Goal: Transaction & Acquisition: Book appointment/travel/reservation

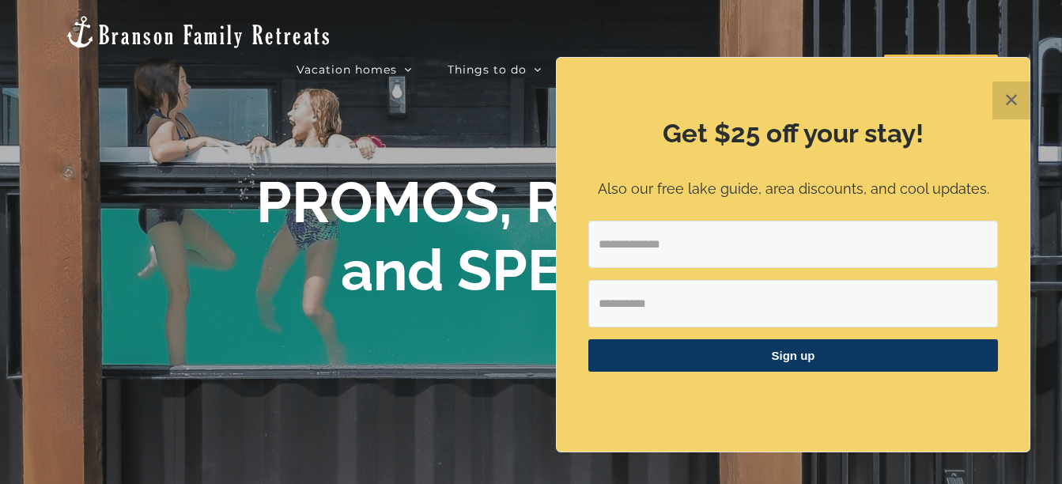
click at [1009, 100] on button "✕" at bounding box center [1011, 100] width 38 height 38
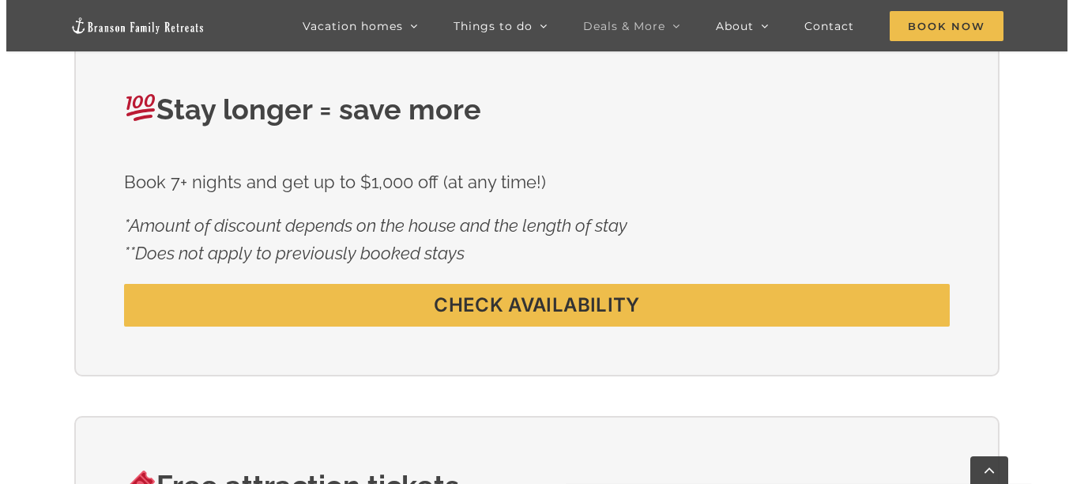
scroll to position [949, 0]
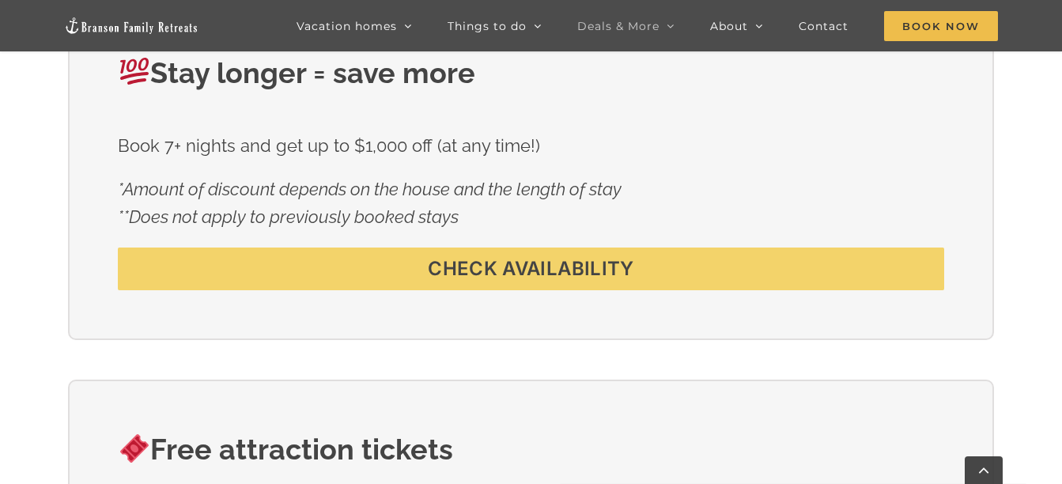
click at [577, 272] on span "CHECK AVAILABILITY" at bounding box center [531, 269] width 206 height 23
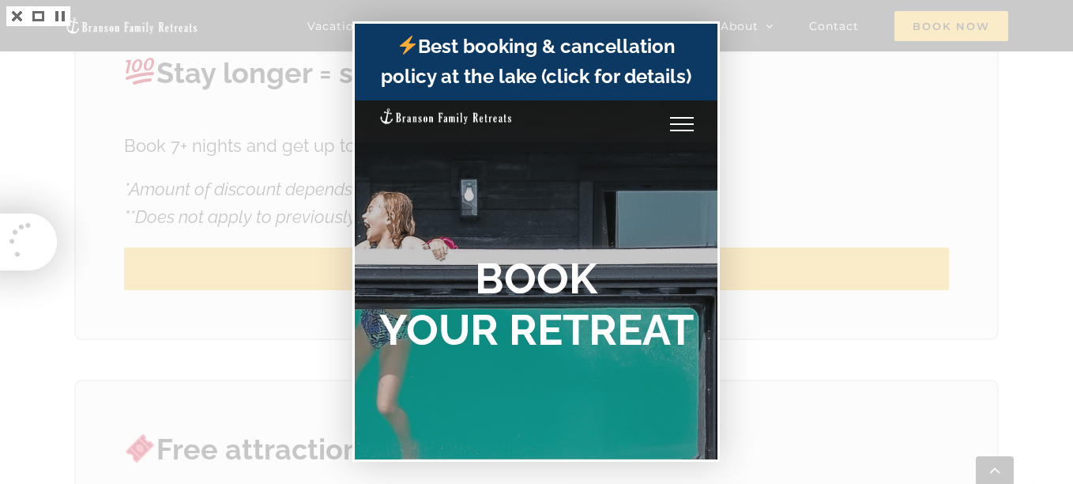
click at [781, 105] on div at bounding box center [536, 242] width 1073 height 484
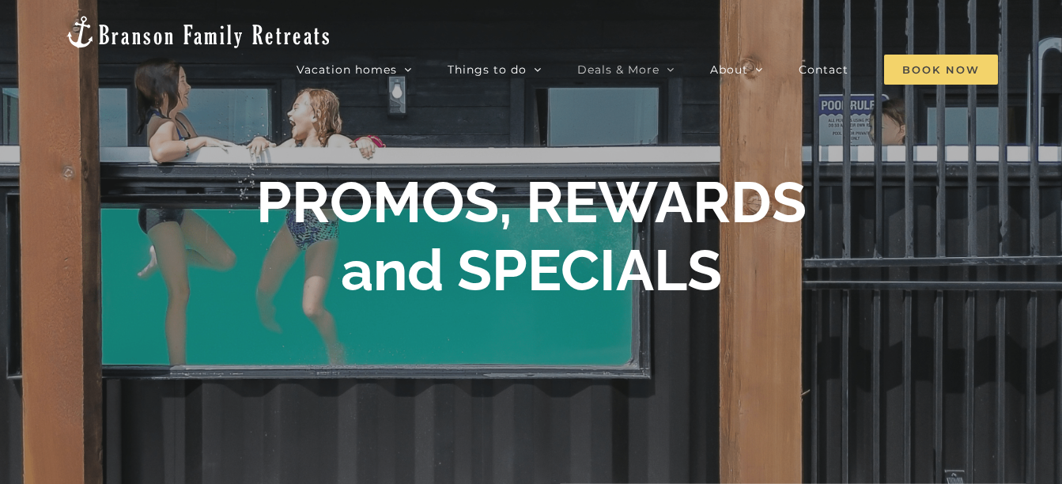
click at [924, 55] on span "Book Now" at bounding box center [941, 70] width 114 height 30
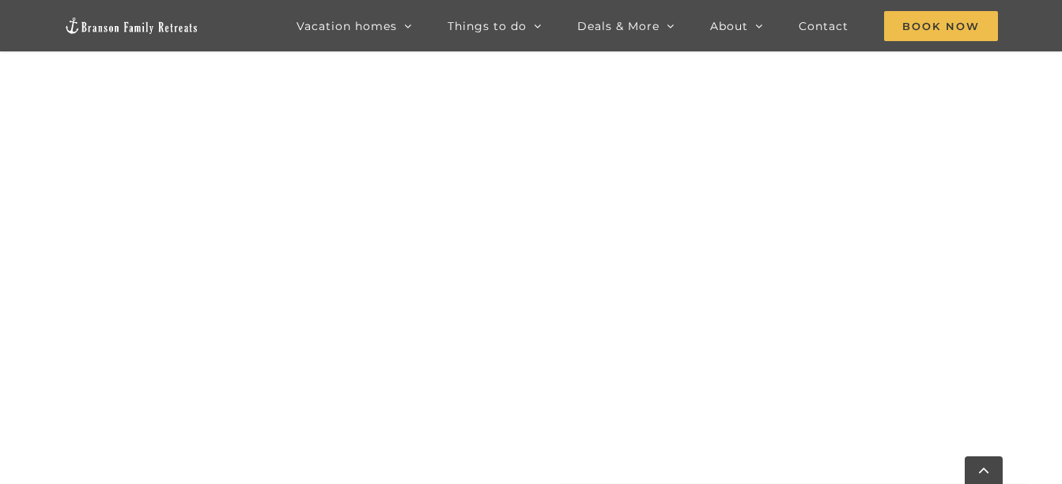
scroll to position [1581, 0]
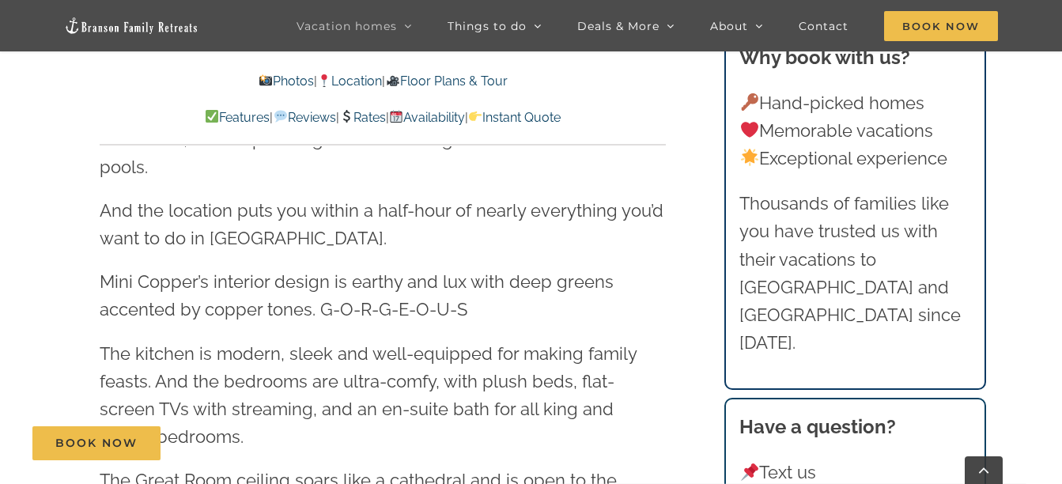
scroll to position [1976, 0]
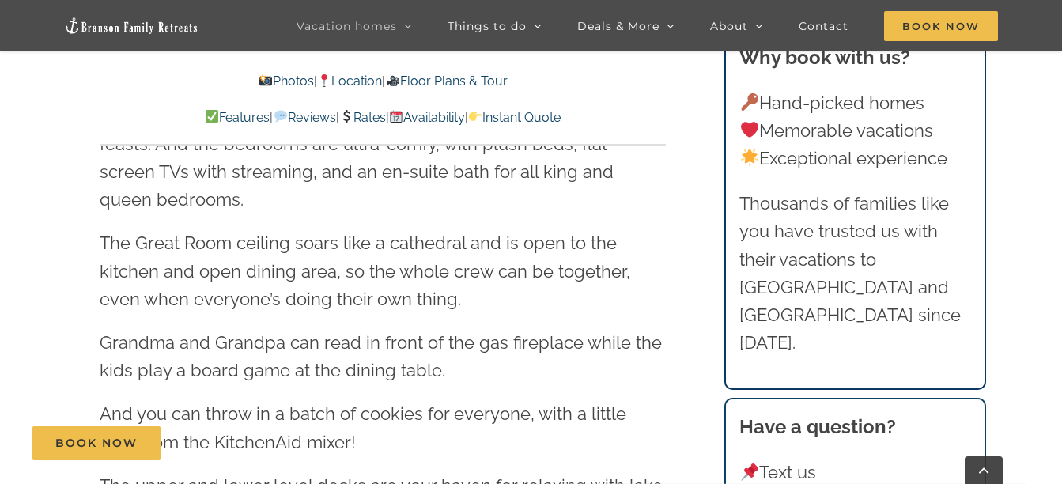
click at [428, 119] on link "Availability" at bounding box center [427, 117] width 76 height 15
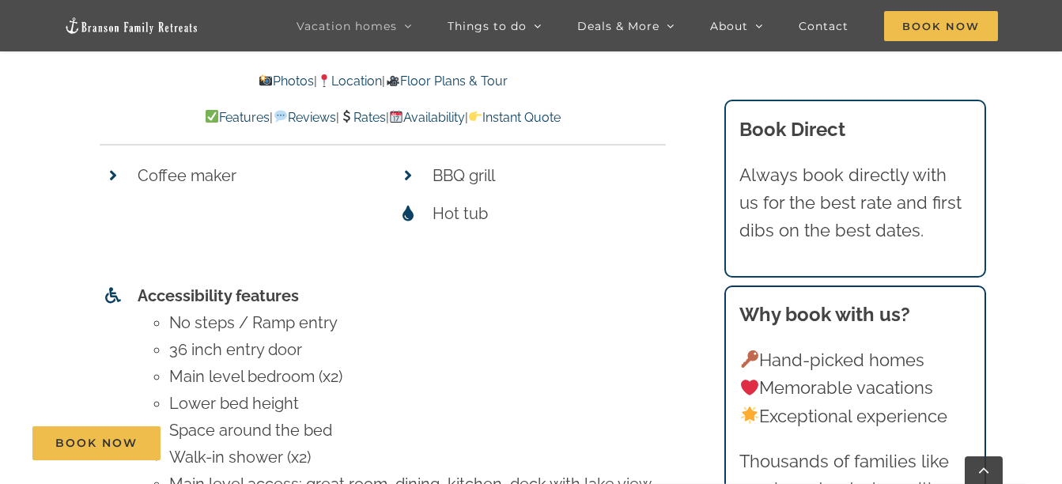
scroll to position [6478, 0]
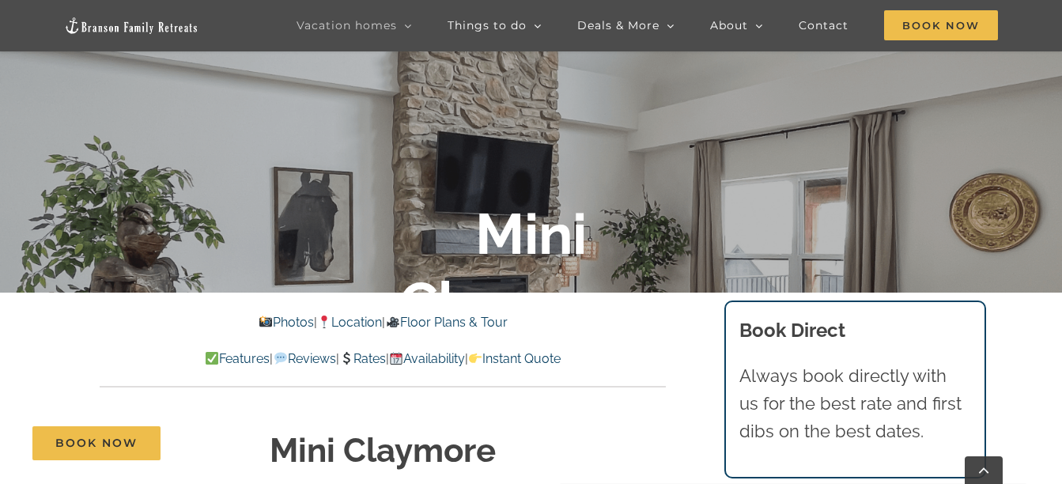
scroll to position [316, 0]
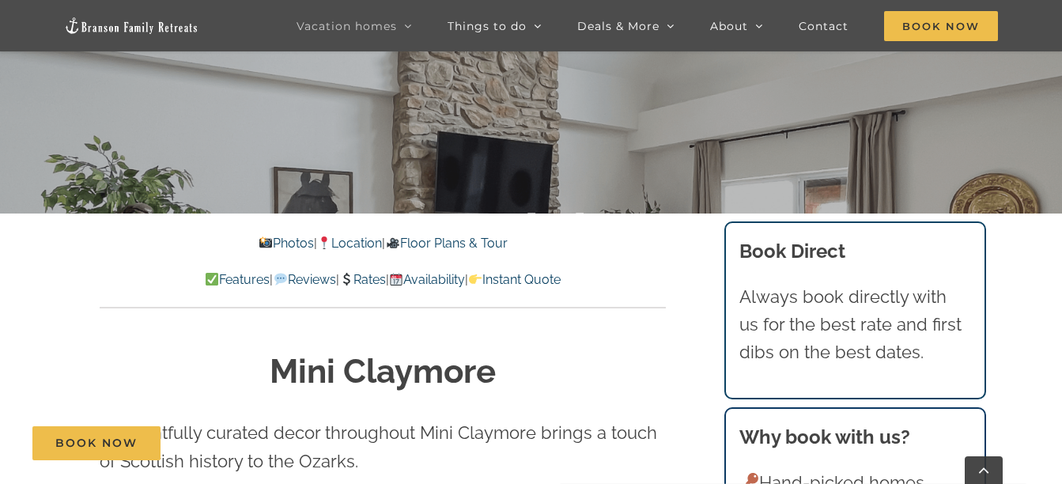
click at [442, 274] on link "Availability" at bounding box center [427, 279] width 76 height 15
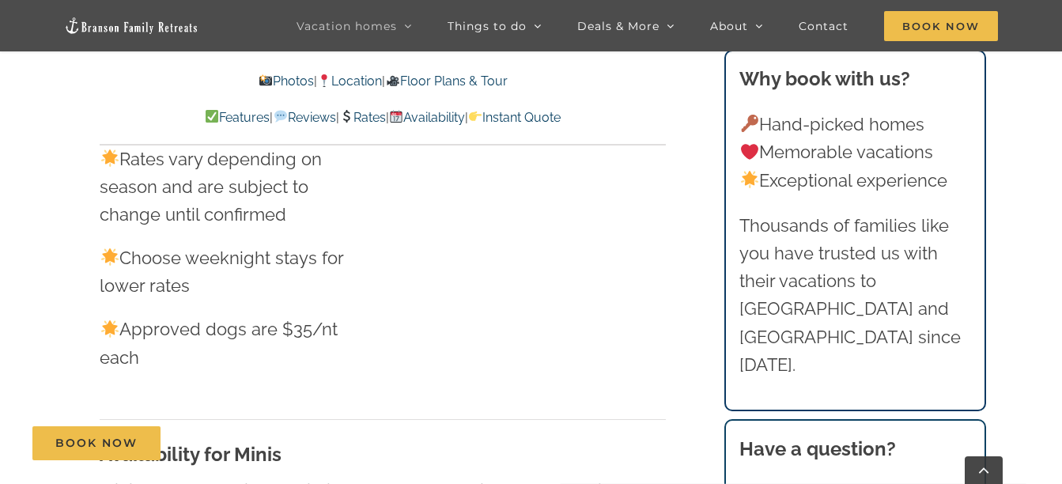
scroll to position [9415, 0]
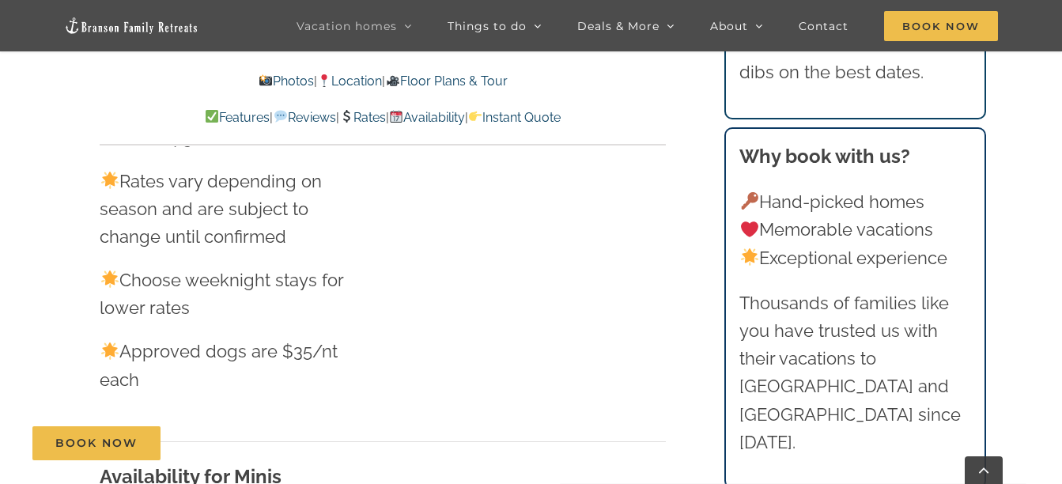
click at [371, 115] on link "Rates" at bounding box center [362, 117] width 47 height 15
click at [375, 118] on link "Rates" at bounding box center [362, 117] width 47 height 15
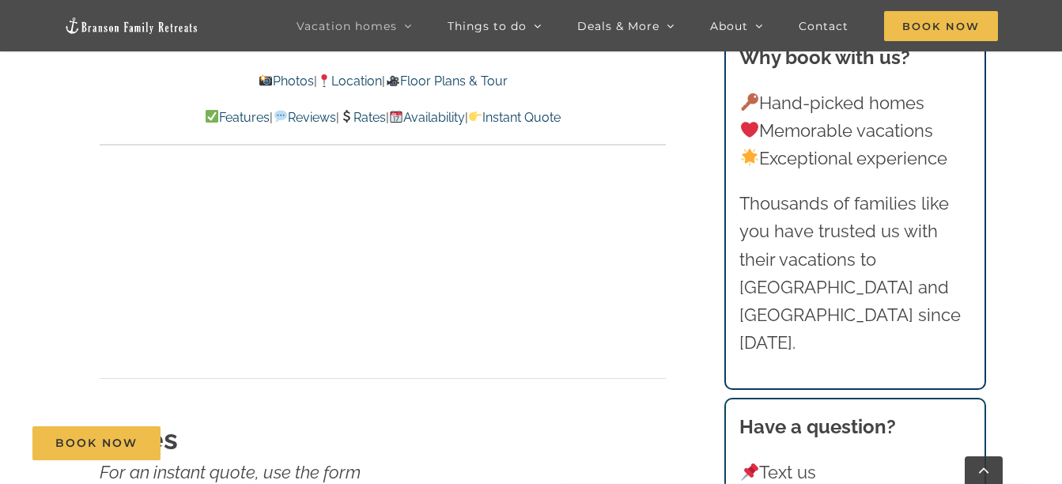
scroll to position [9960, 0]
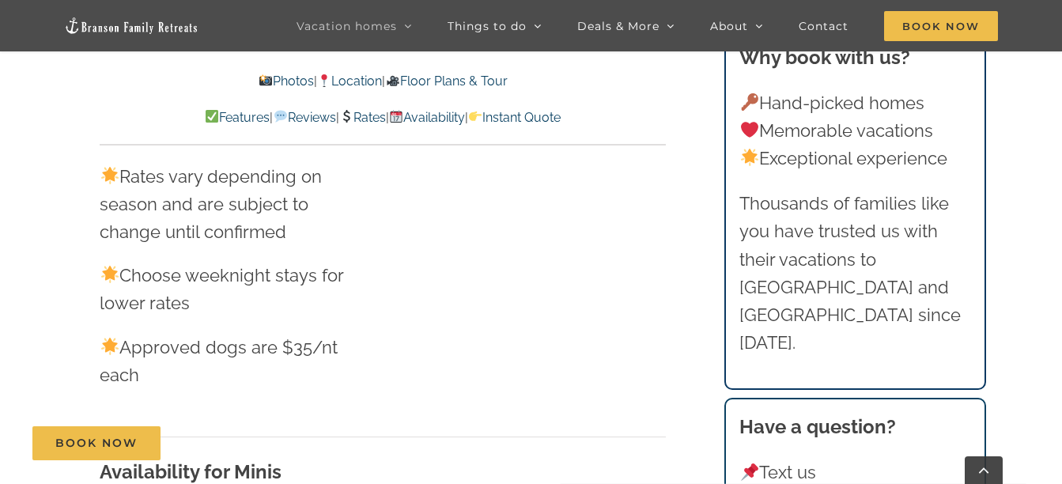
click at [355, 115] on link "Rates" at bounding box center [362, 117] width 47 height 15
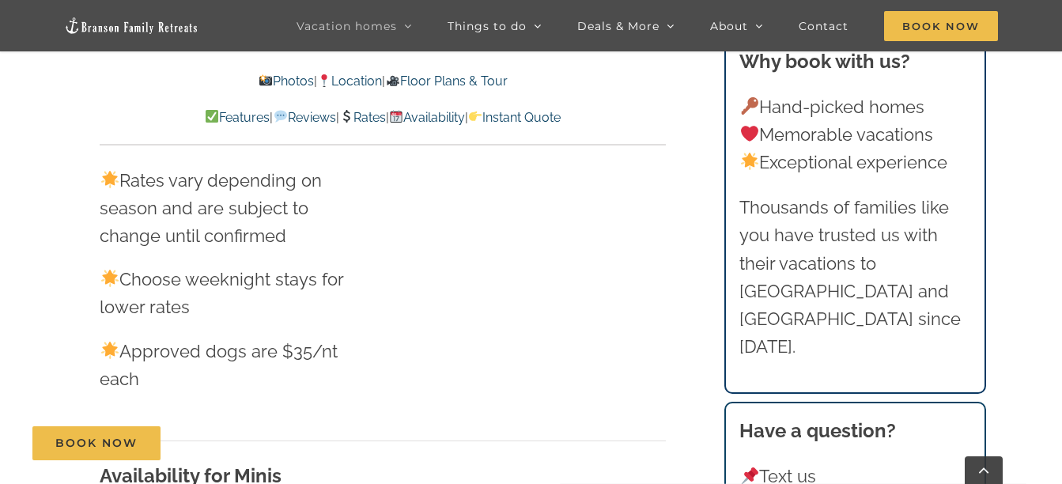
click at [358, 115] on link "Rates" at bounding box center [362, 117] width 47 height 15
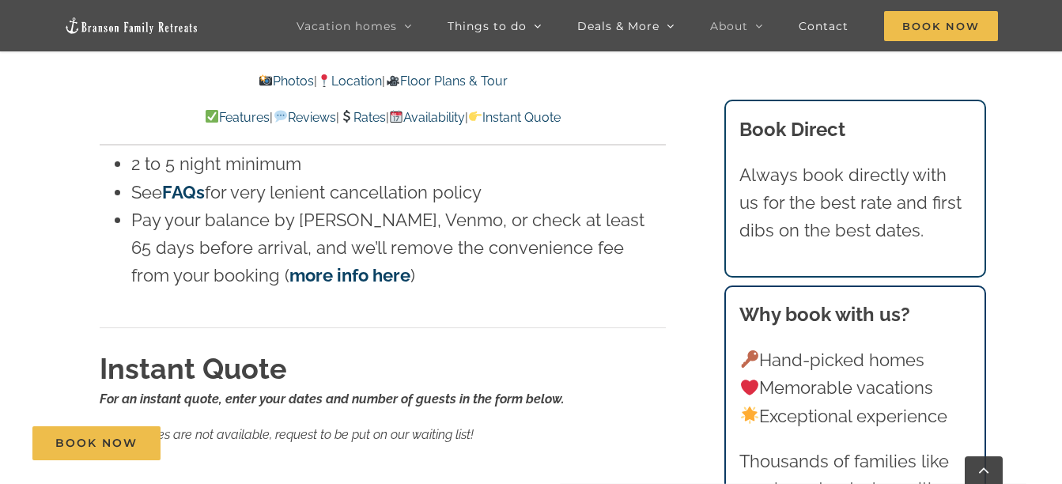
scroll to position [10272, 0]
